Goal: Entertainment & Leisure: Browse casually

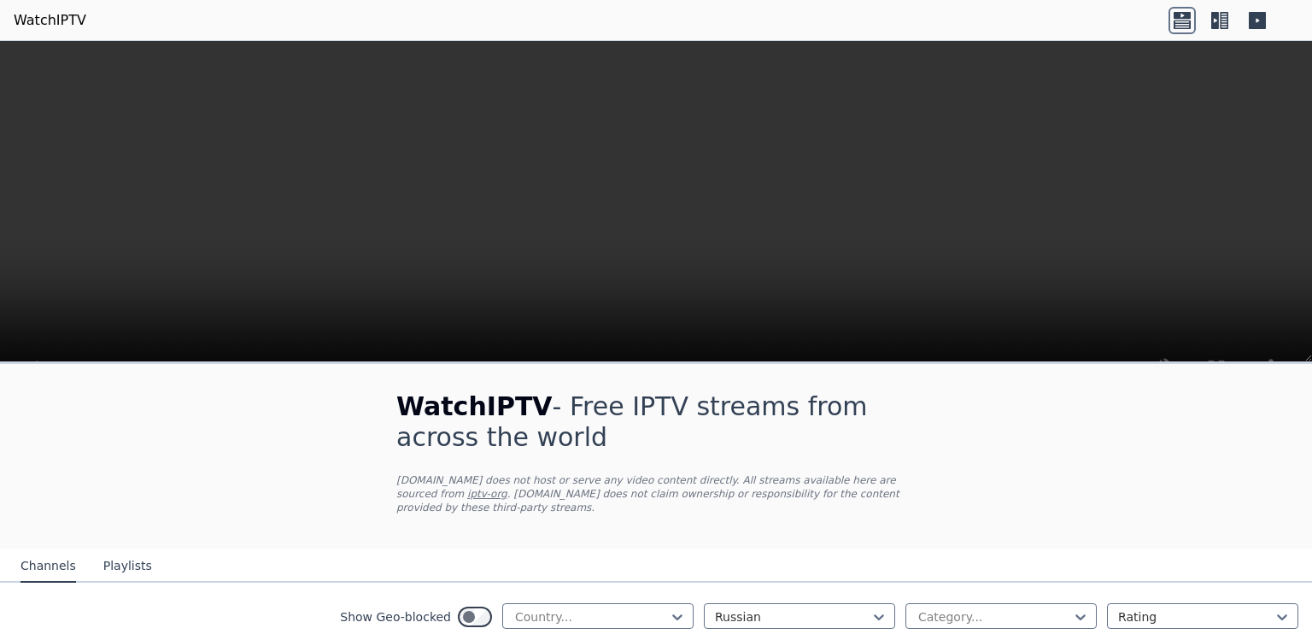
scroll to position [395, 0]
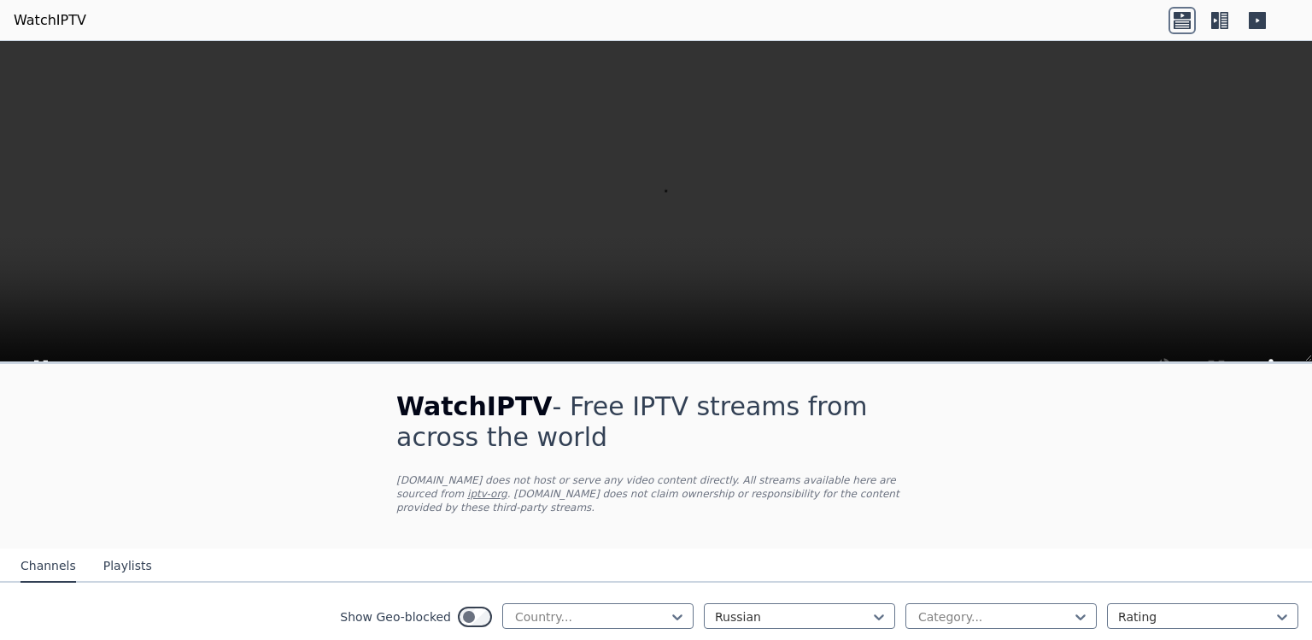
scroll to position [1150, 0]
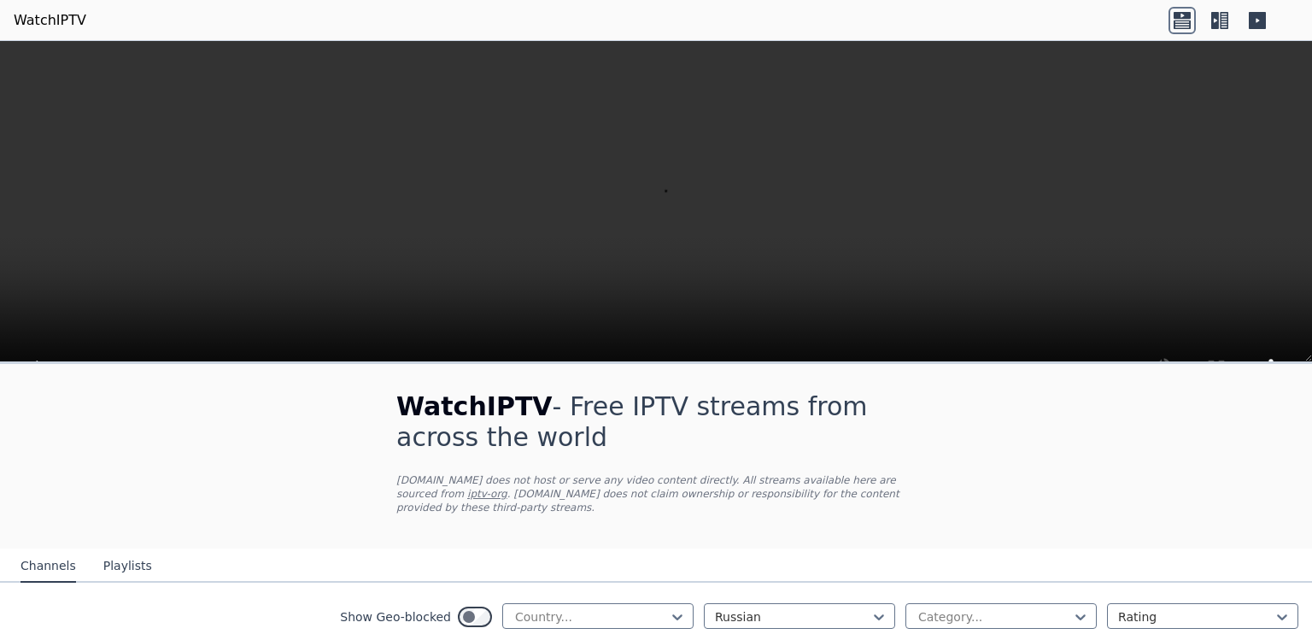
scroll to position [1854, 0]
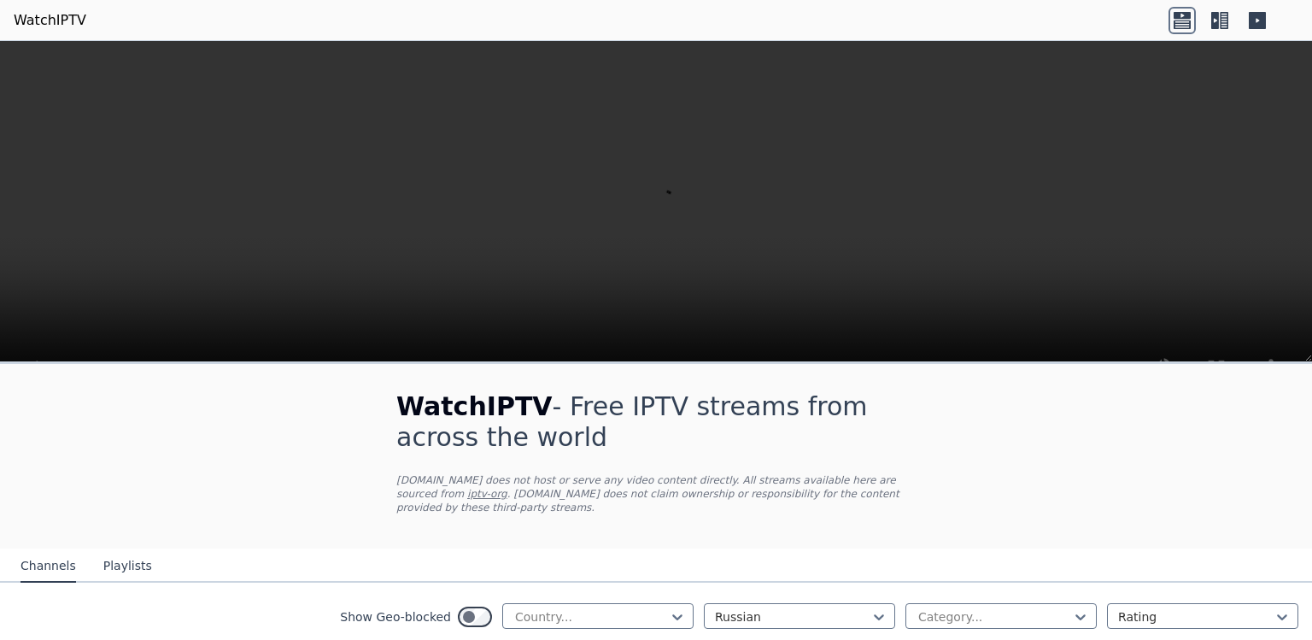
scroll to position [4995, 0]
